Goal: Task Accomplishment & Management: Manage account settings

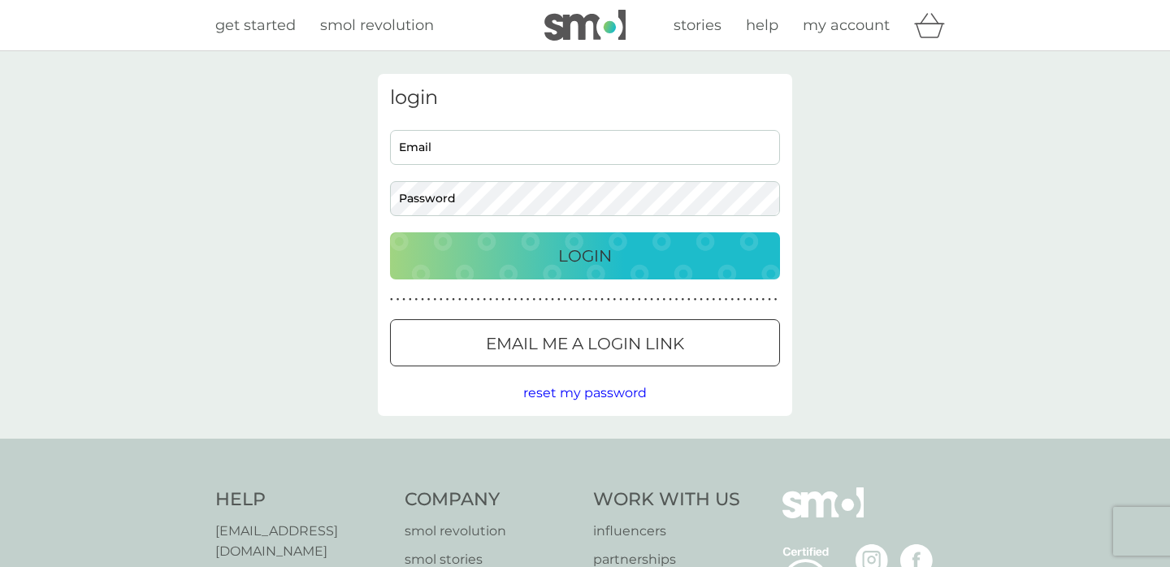
click at [0, 0] on button "Accept" at bounding box center [0, 0] width 0 height 0
click at [568, 345] on div at bounding box center [585, 344] width 59 height 17
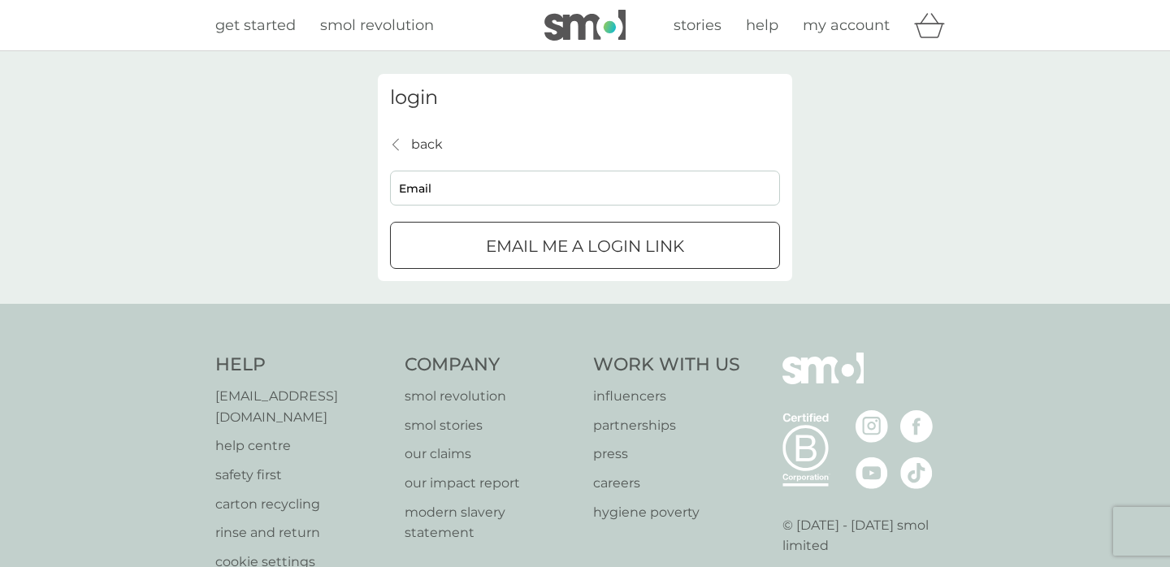
click at [520, 183] on input "Email" at bounding box center [585, 188] width 390 height 35
type input "annavchapman@gmail.com"
click at [507, 253] on p "Email me a login link" at bounding box center [585, 246] width 198 height 26
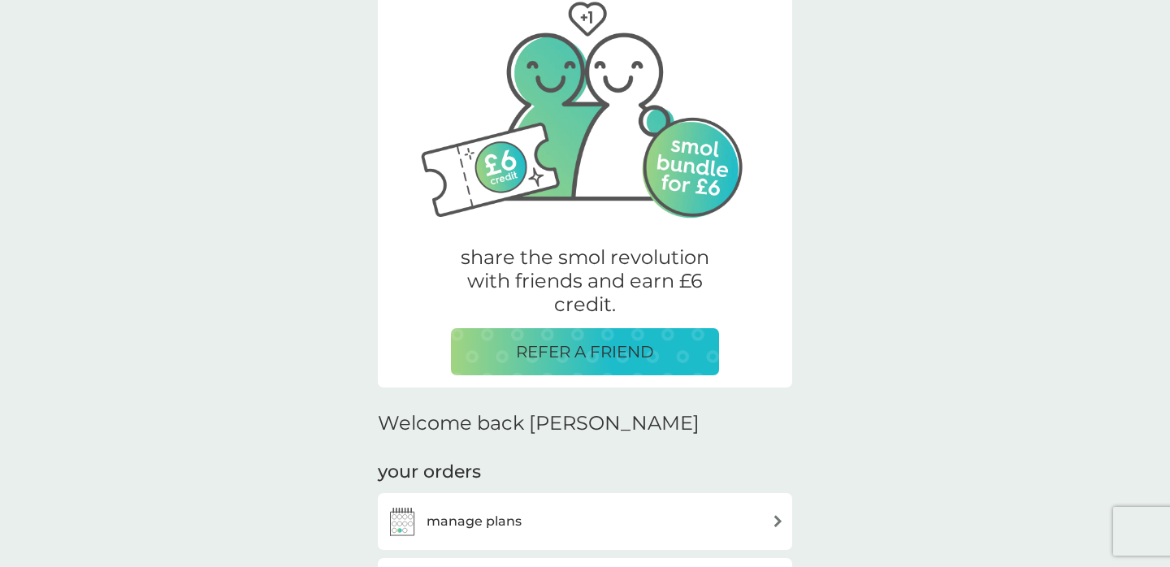
scroll to position [209, 0]
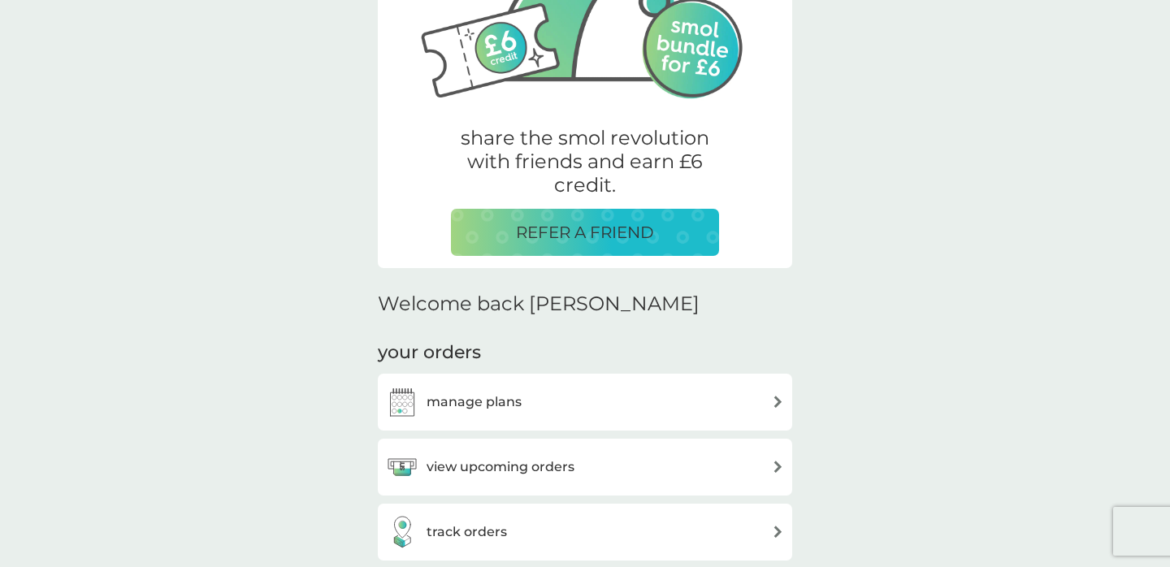
click at [554, 460] on h3 "view upcoming orders" at bounding box center [501, 467] width 148 height 21
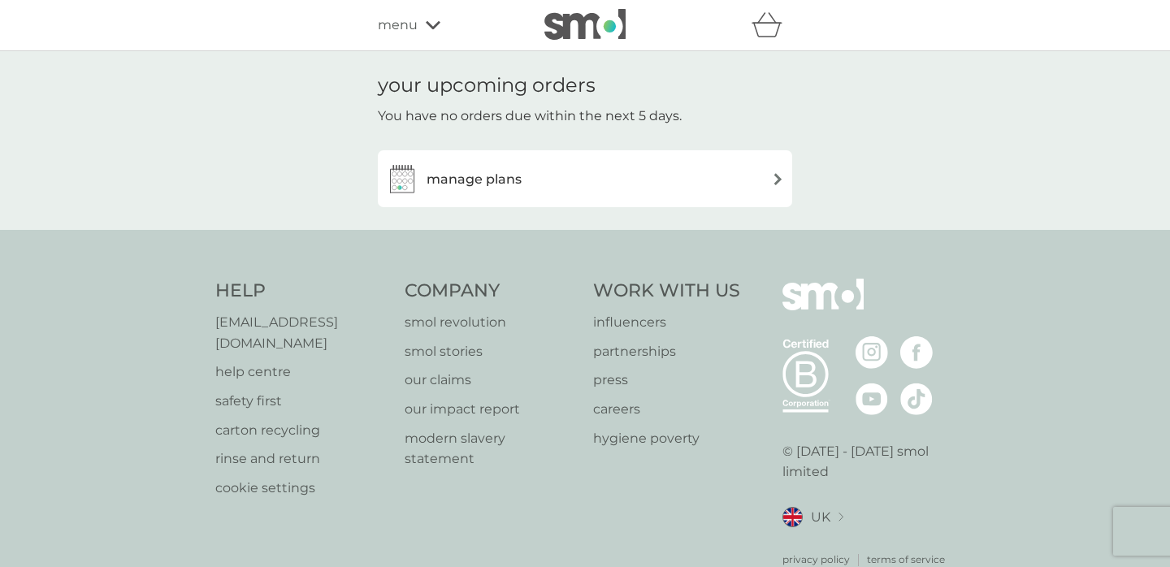
click at [645, 178] on div "manage plans" at bounding box center [585, 179] width 398 height 33
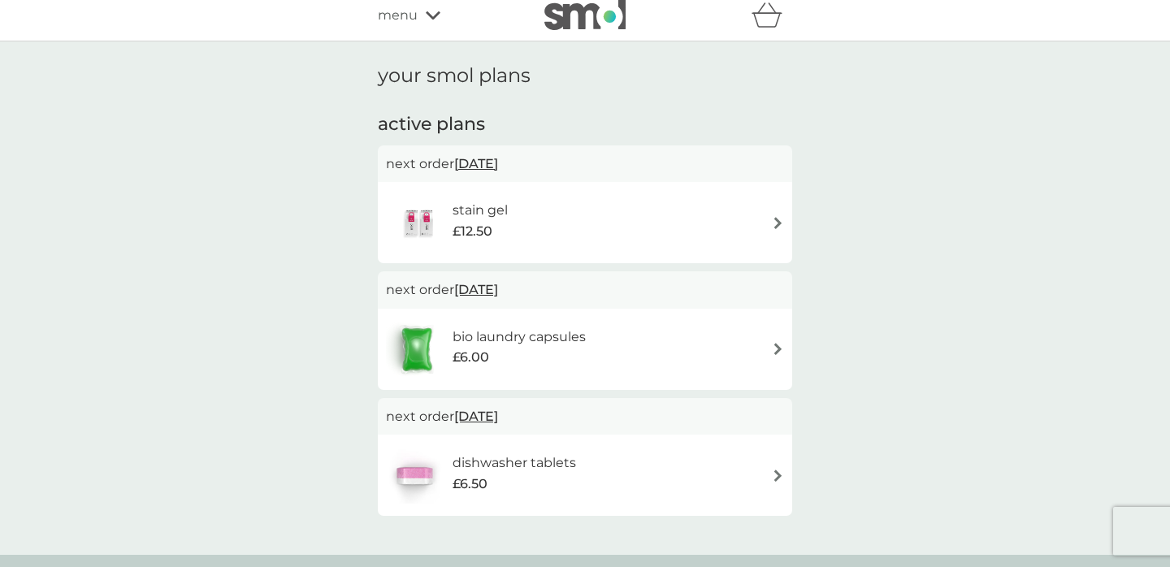
scroll to position [11, 0]
click at [497, 161] on span "[DATE]" at bounding box center [476, 162] width 44 height 32
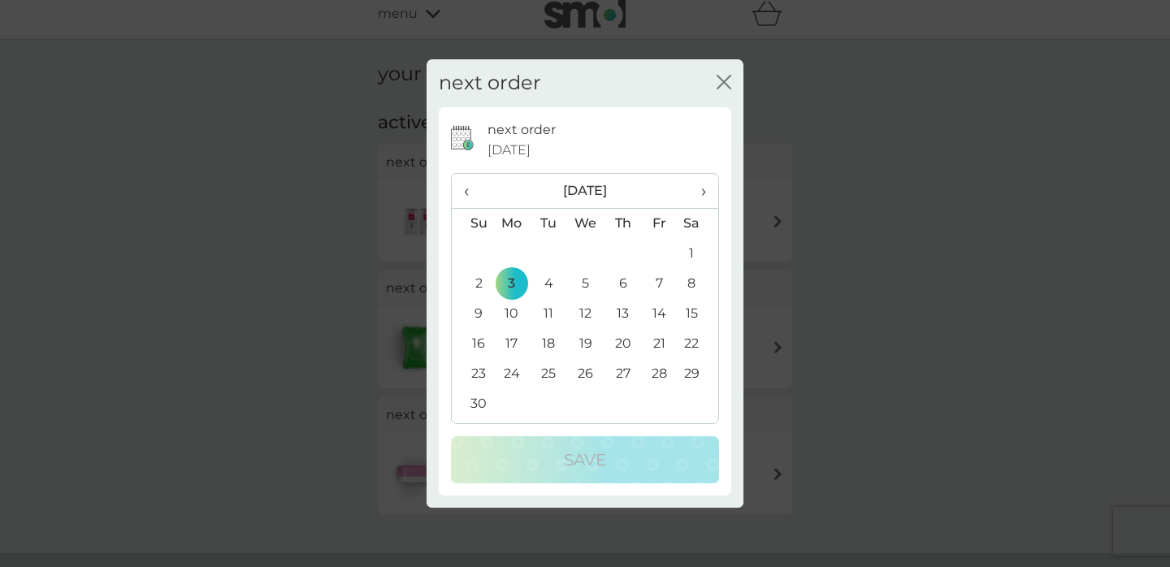
click at [699, 182] on span "›" at bounding box center [698, 191] width 16 height 34
click at [511, 283] on td "5" at bounding box center [511, 284] width 37 height 30
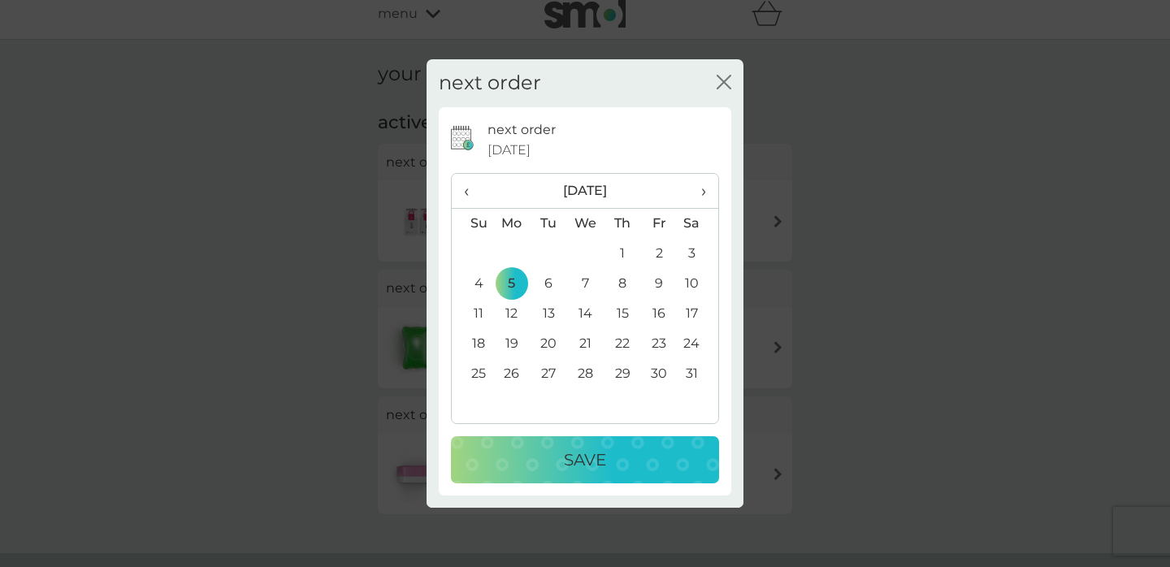
click at [589, 457] on p "Save" at bounding box center [585, 460] width 42 height 26
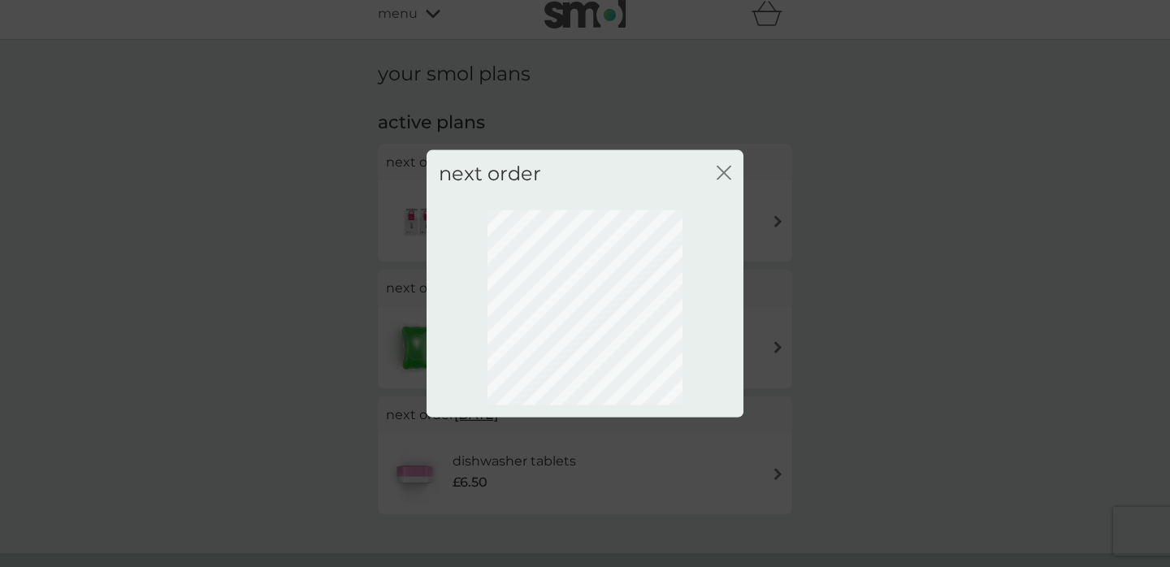
click at [726, 166] on icon "close" at bounding box center [724, 173] width 15 height 15
click at [725, 171] on icon "close" at bounding box center [727, 173] width 7 height 13
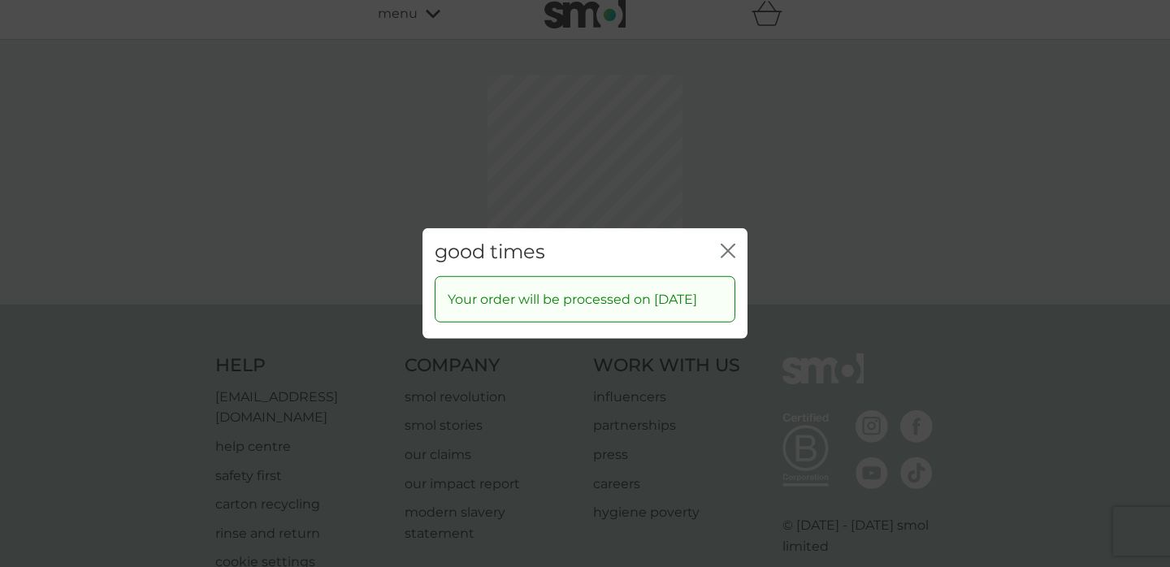
click at [722, 164] on div "good times close Your order will be processed on [DATE]" at bounding box center [585, 283] width 1170 height 567
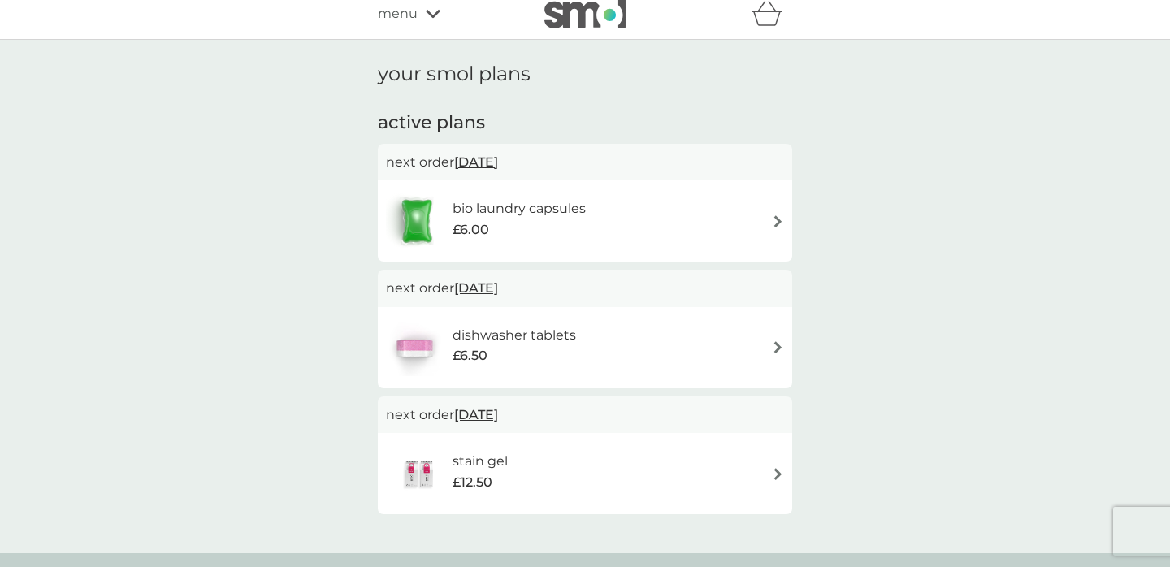
click at [498, 165] on span "[DATE]" at bounding box center [476, 162] width 44 height 32
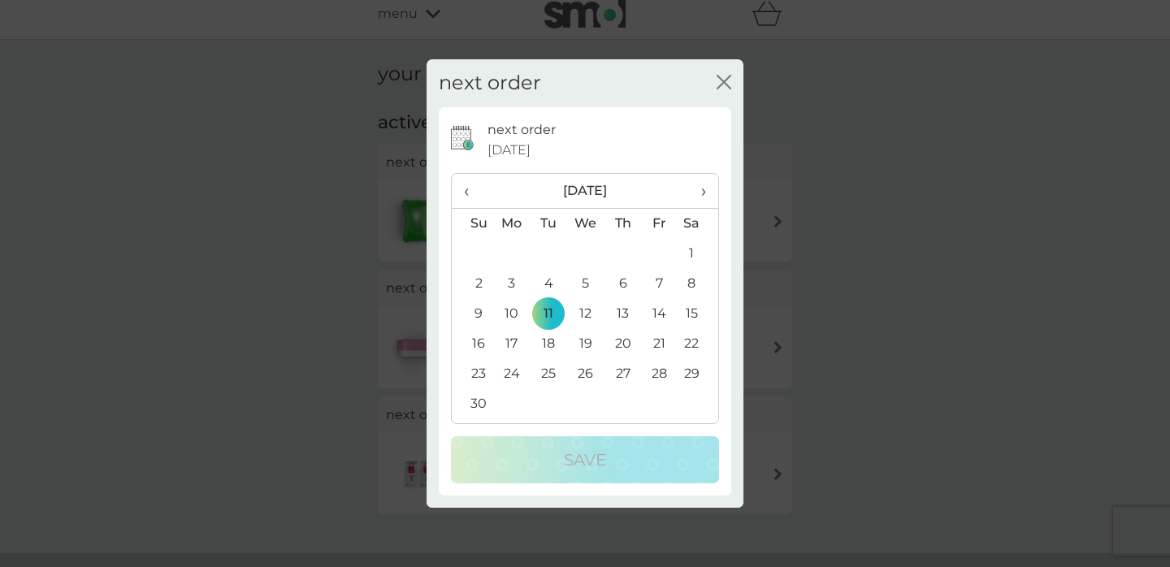
click at [869, 241] on div "next order close next order [DATE] ‹ [DATE] › Su Mo Tu We Th Fr Sa 26 27 28 29 …" at bounding box center [585, 283] width 1170 height 567
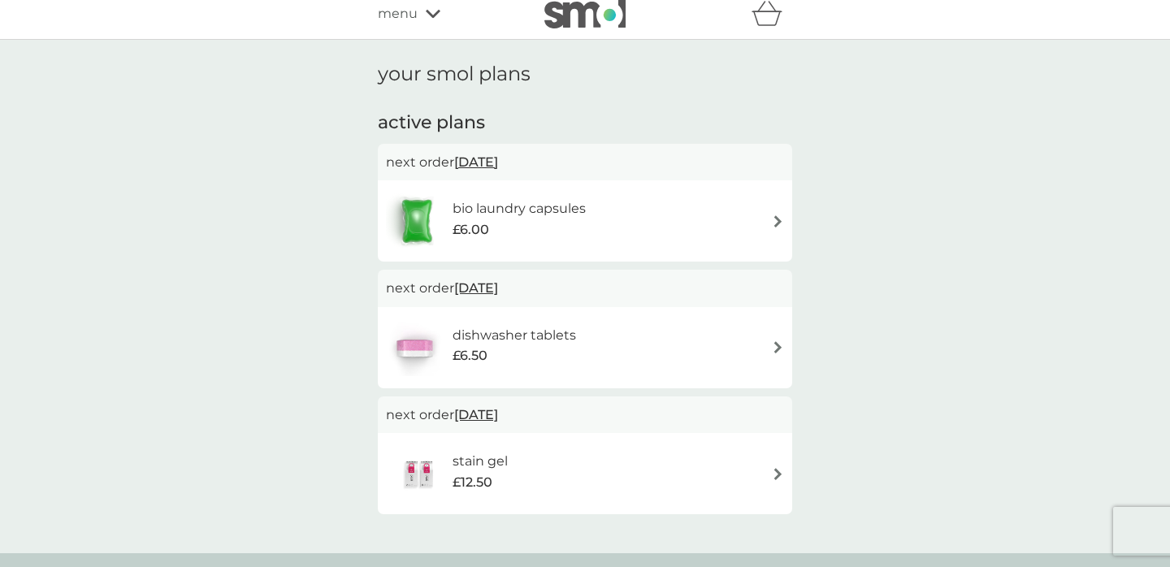
scroll to position [0, 0]
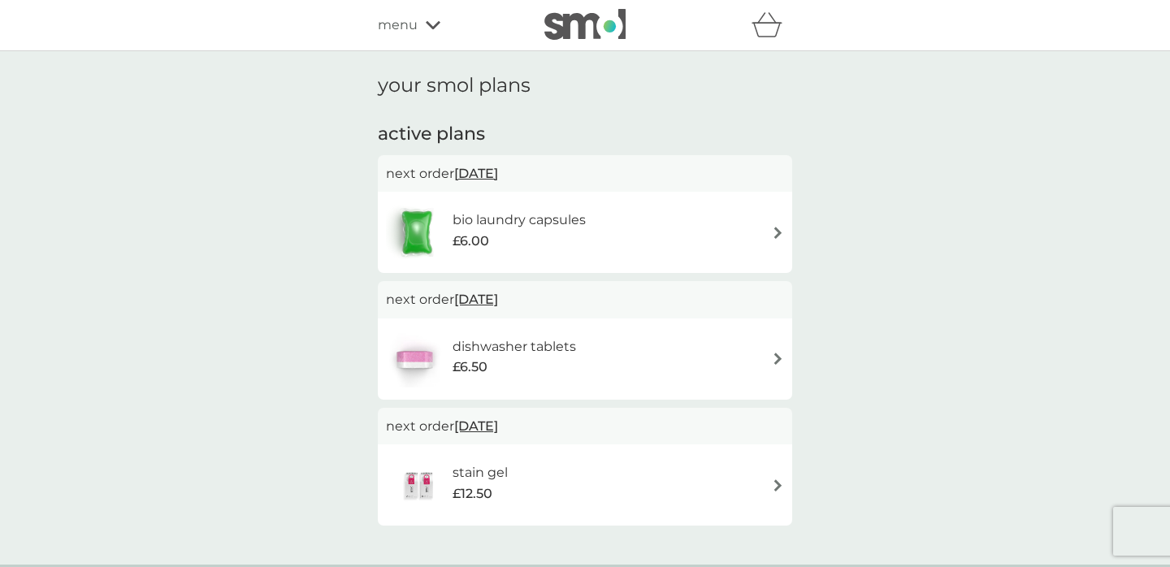
click at [415, 27] on span "menu" at bounding box center [398, 25] width 40 height 21
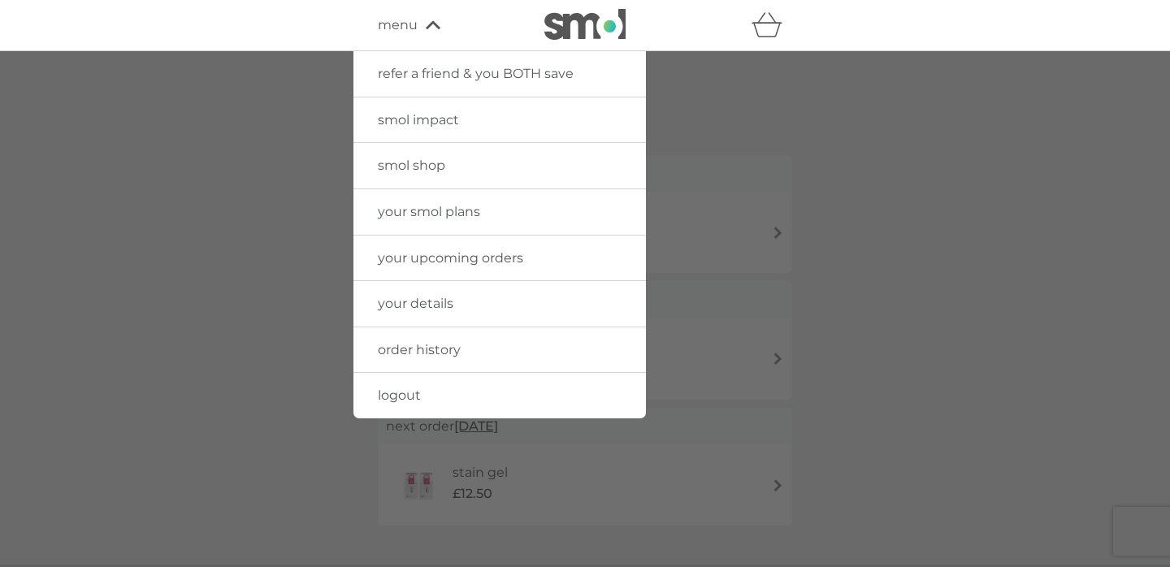
click at [431, 338] on link "order history" at bounding box center [499, 350] width 293 height 46
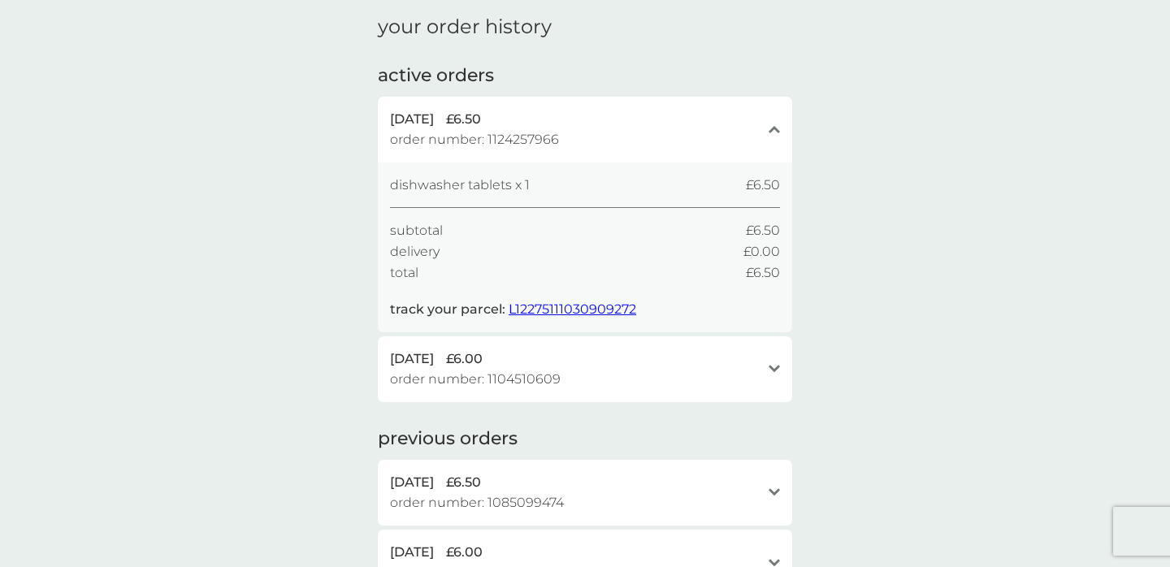
scroll to position [67, 0]
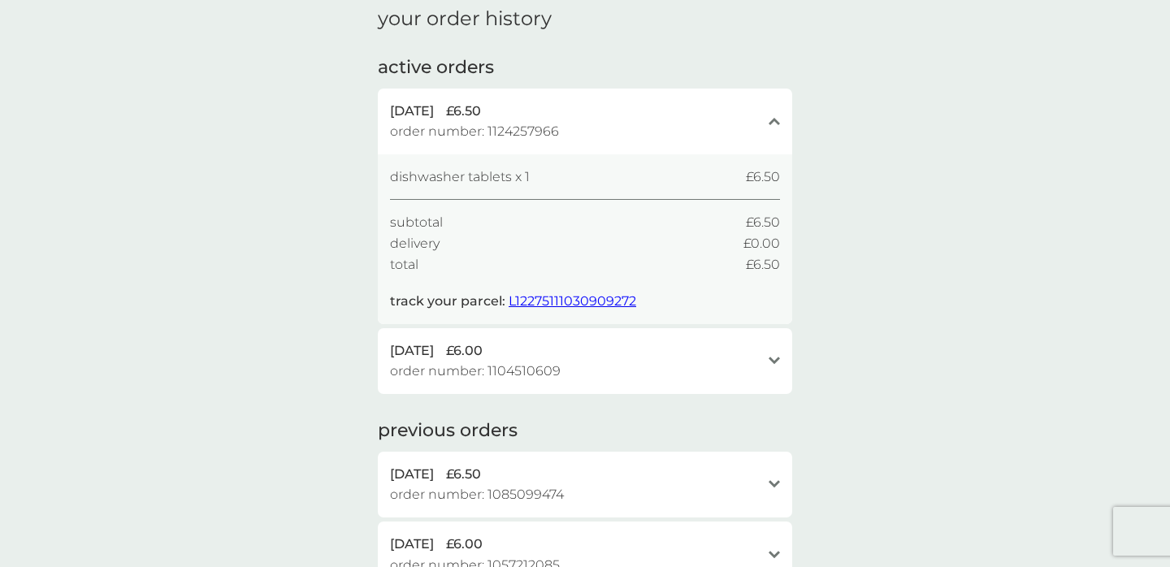
click at [773, 354] on div "open" at bounding box center [774, 360] width 11 height 13
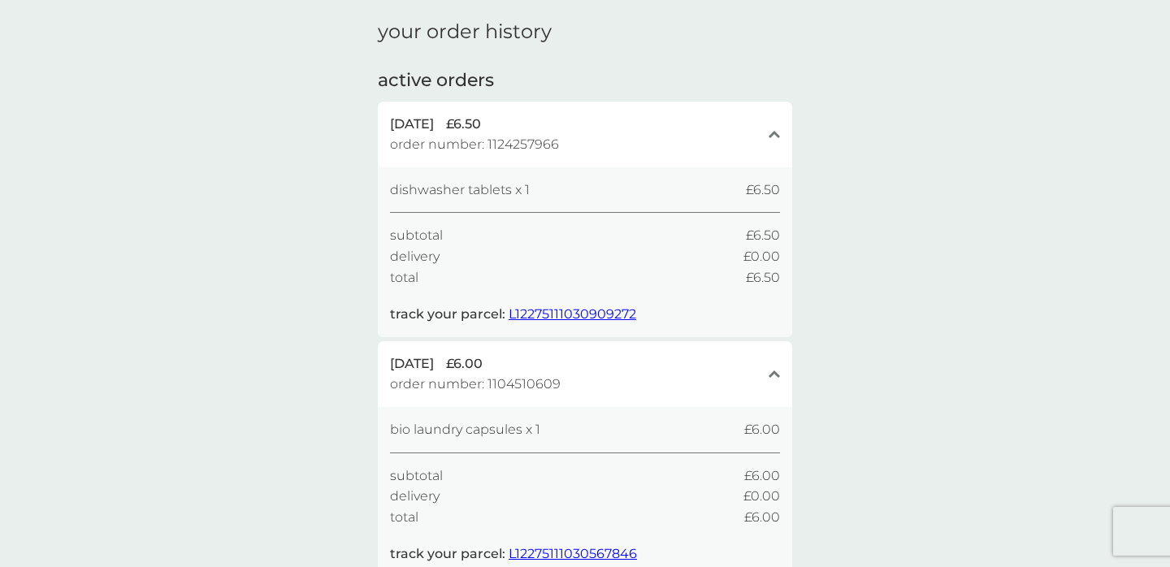
scroll to position [52, 0]
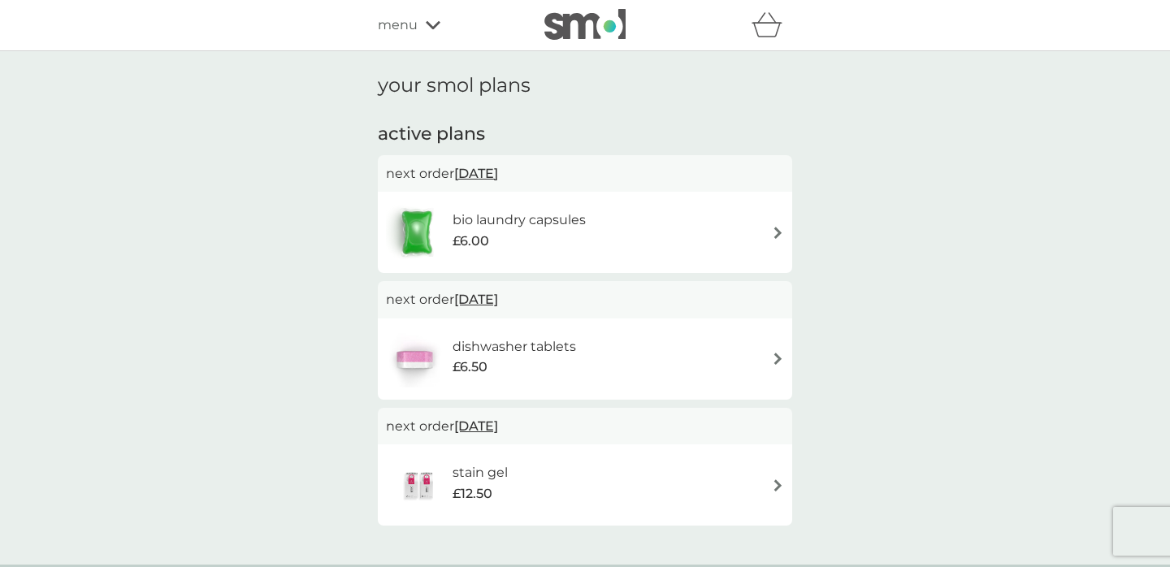
click at [534, 303] on p "next order [DATE]" at bounding box center [585, 299] width 398 height 21
click at [498, 297] on span "[DATE]" at bounding box center [476, 300] width 44 height 32
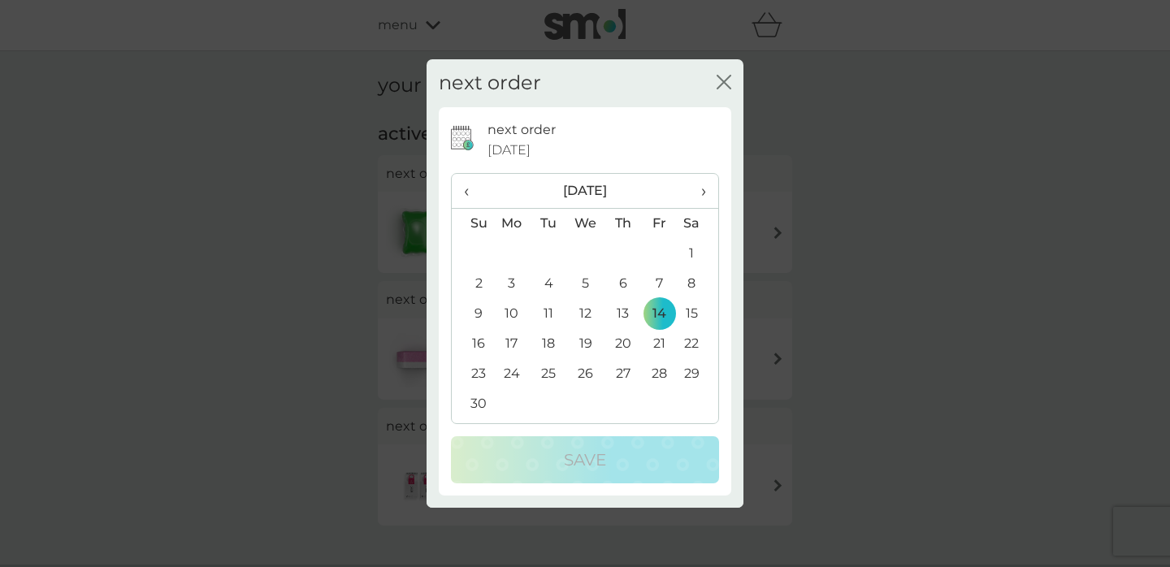
click at [662, 374] on td "28" at bounding box center [659, 374] width 37 height 30
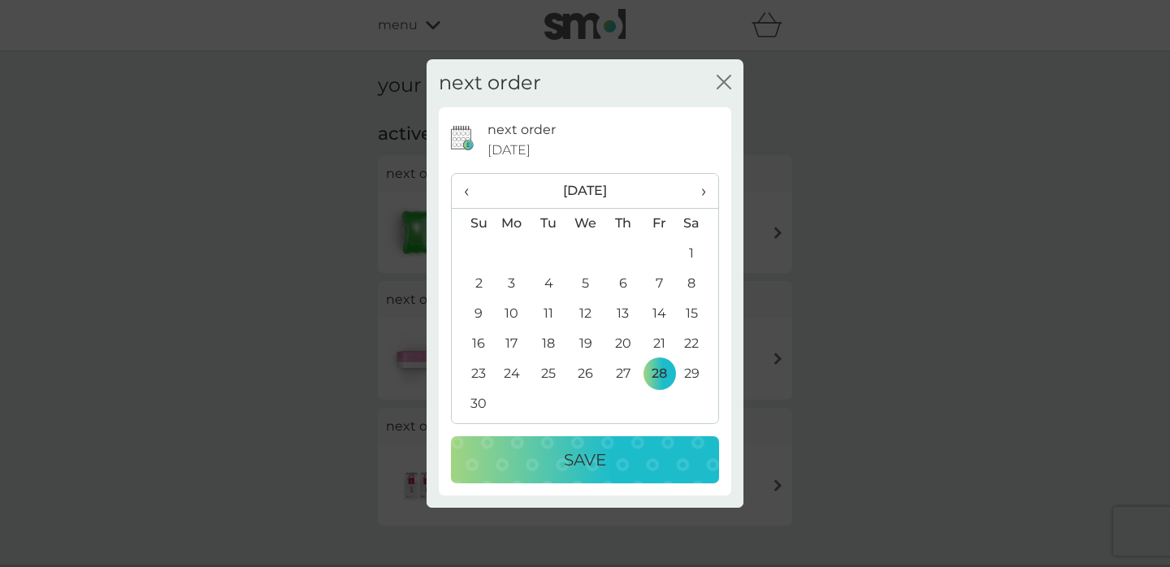
click at [705, 190] on span "›" at bounding box center [698, 191] width 16 height 34
click at [658, 248] on td "5" at bounding box center [659, 254] width 37 height 30
click at [609, 459] on div "Save" at bounding box center [585, 460] width 236 height 26
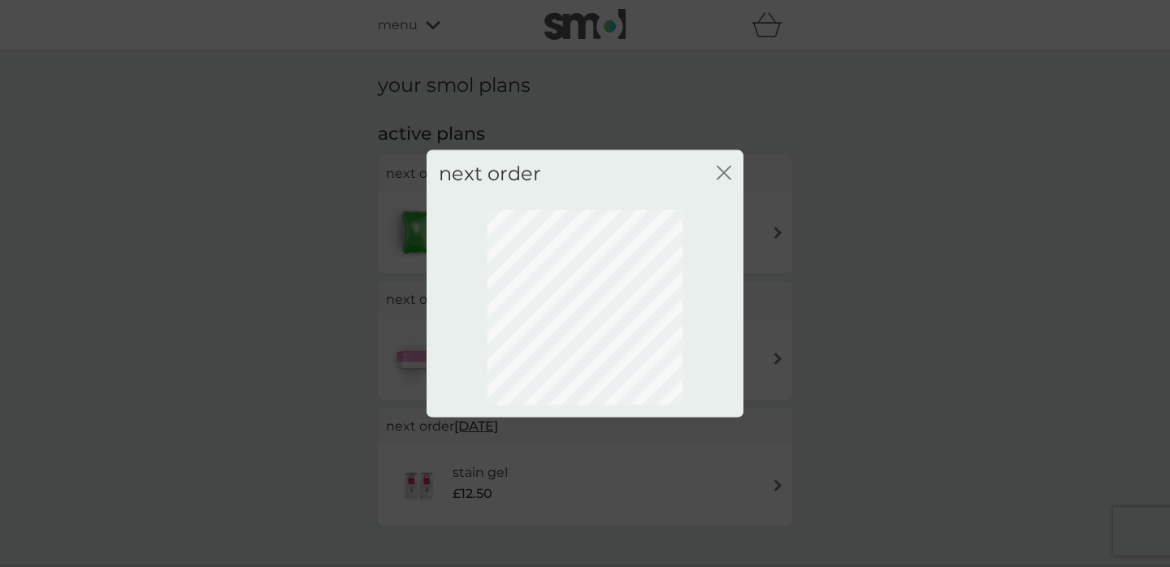
click at [726, 170] on icon "close" at bounding box center [727, 173] width 7 height 13
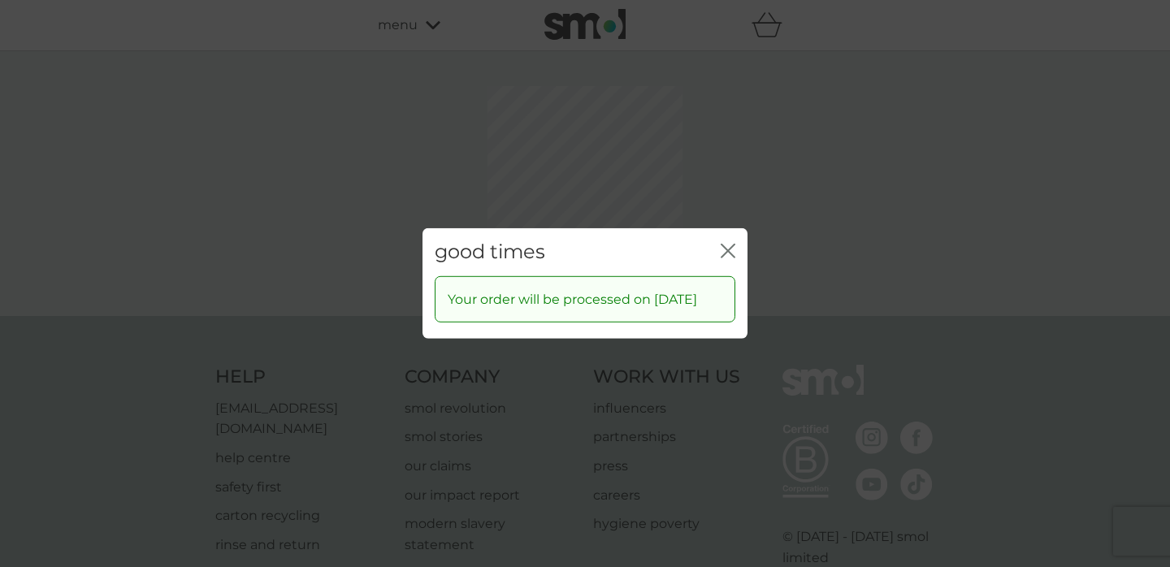
click at [722, 170] on div "good times close Your order will be processed on [DATE]" at bounding box center [585, 283] width 1170 height 567
